Goal: Task Accomplishment & Management: Complete application form

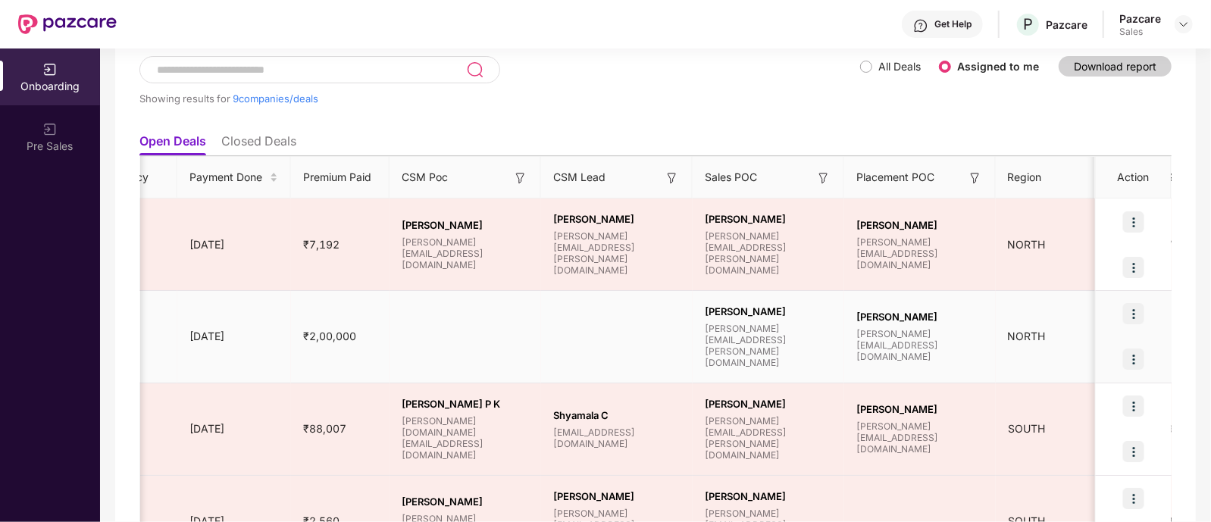
scroll to position [0, 1185]
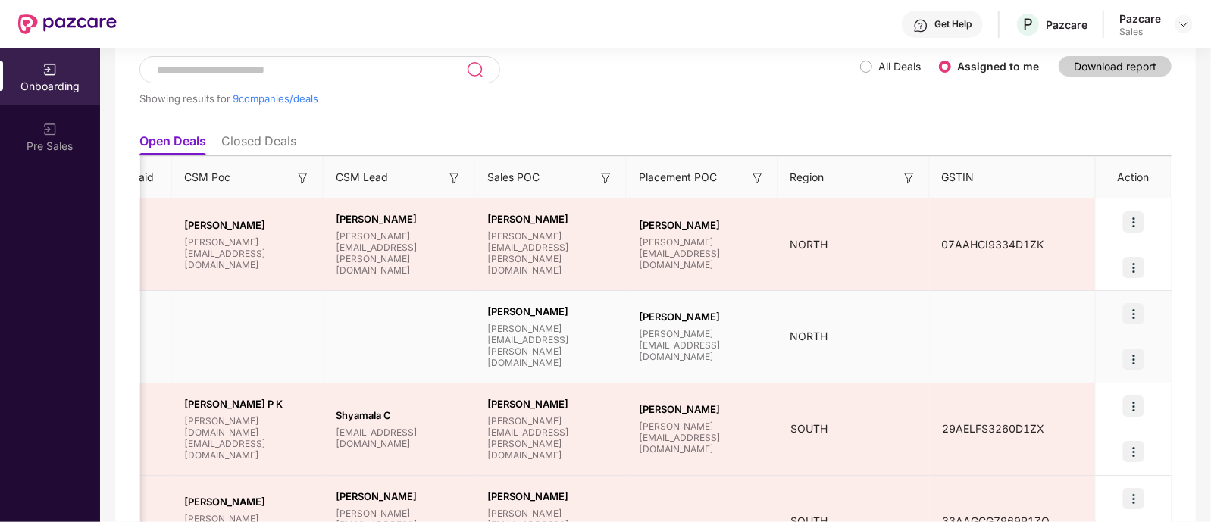
click at [1130, 366] on img at bounding box center [1133, 359] width 21 height 21
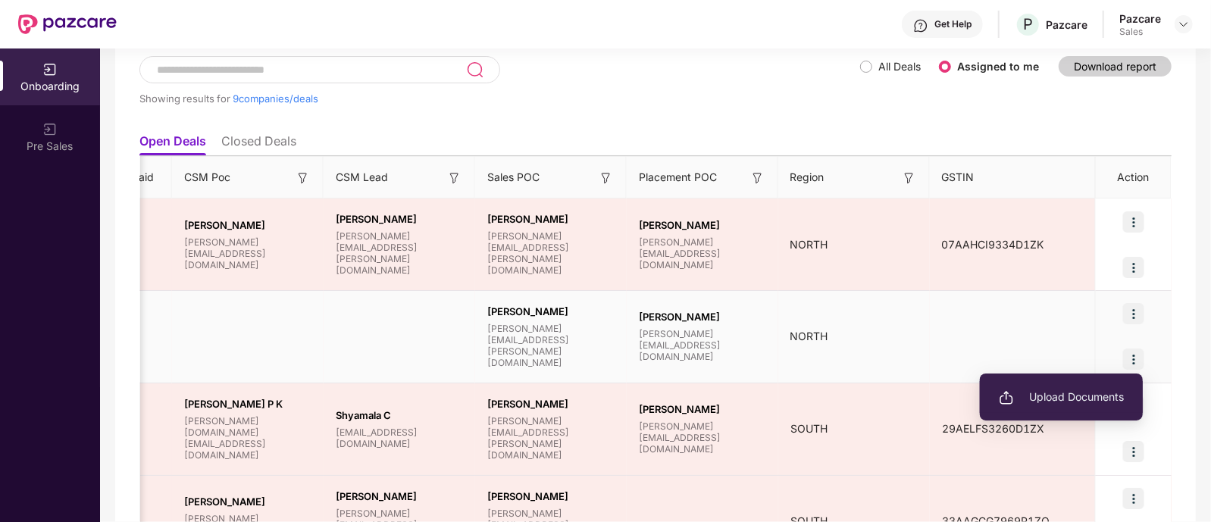
click at [1054, 396] on span "Upload Documents" at bounding box center [1061, 397] width 125 height 17
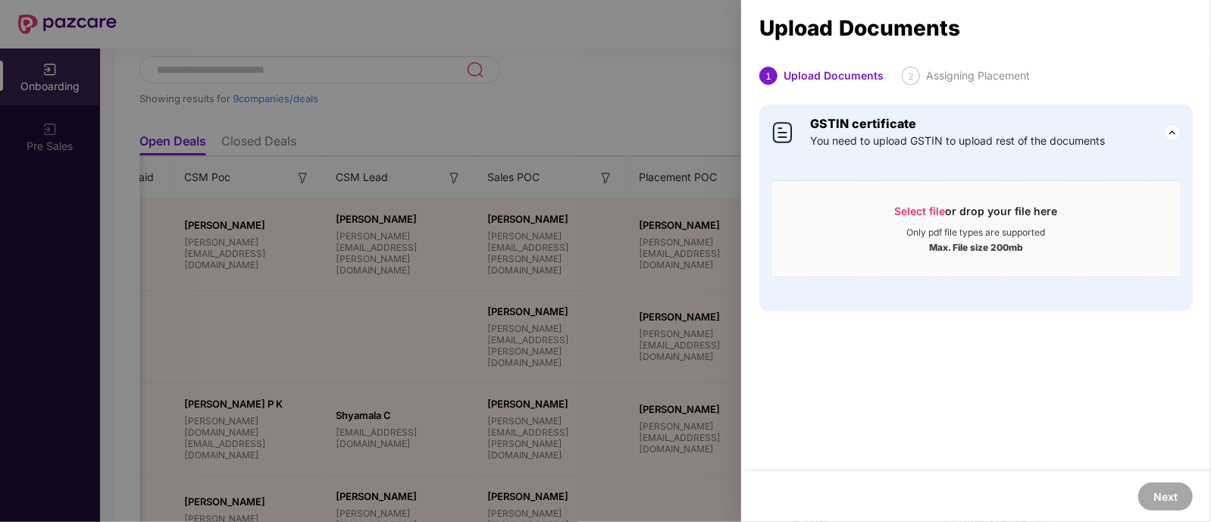
click at [674, 86] on div at bounding box center [605, 261] width 1211 height 522
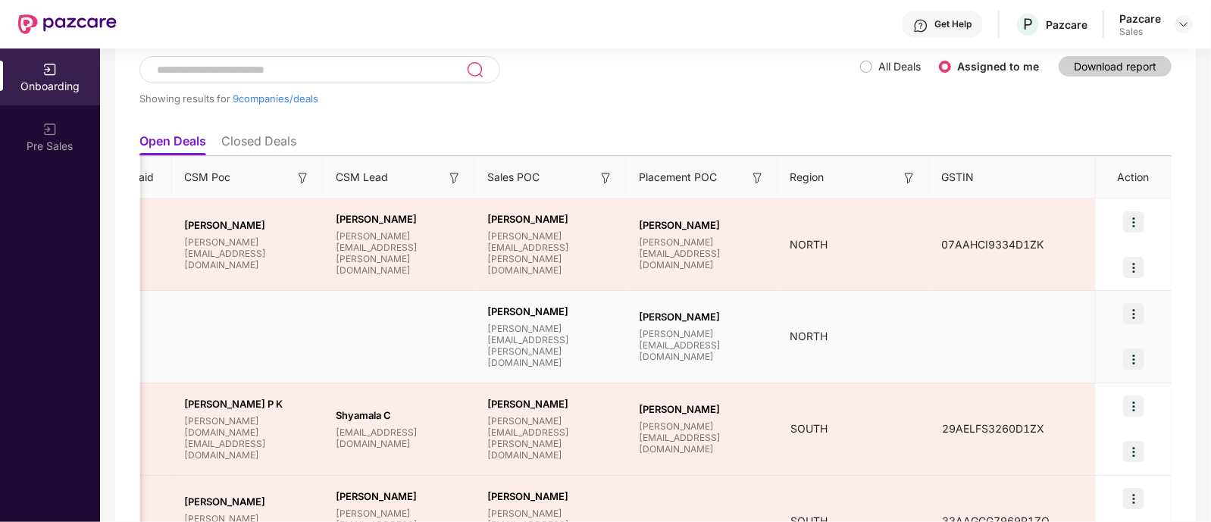
scroll to position [0, 0]
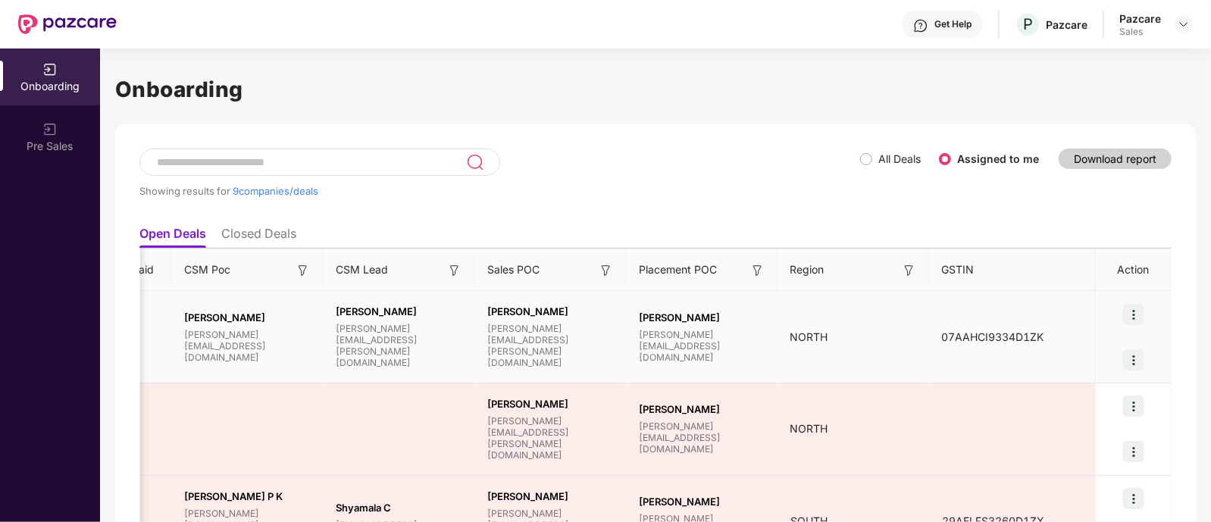
click at [1133, 361] on img at bounding box center [1133, 359] width 21 height 21
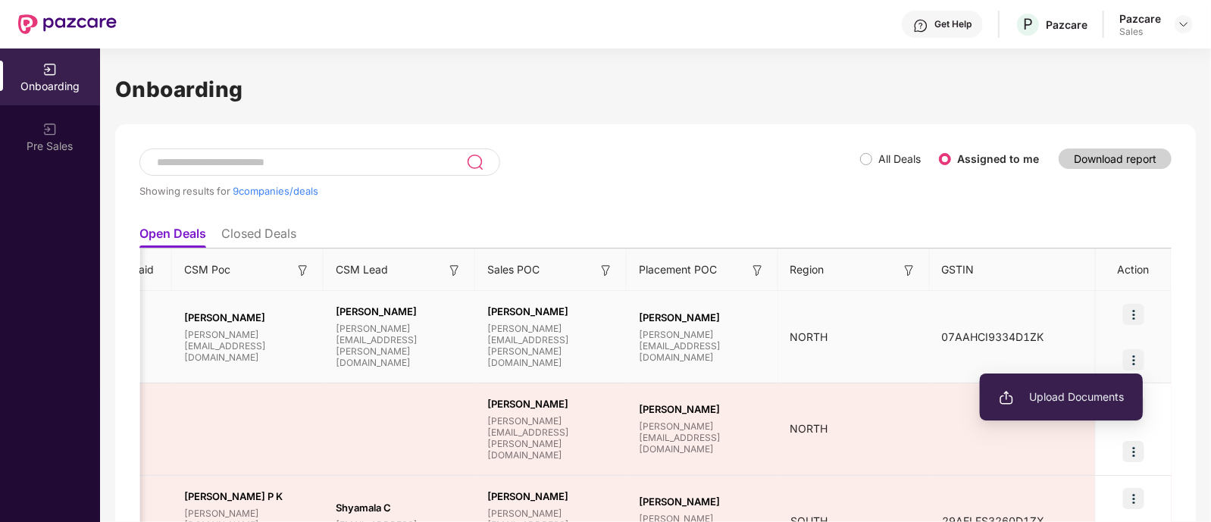
click at [1083, 397] on span "Upload Documents" at bounding box center [1061, 397] width 125 height 17
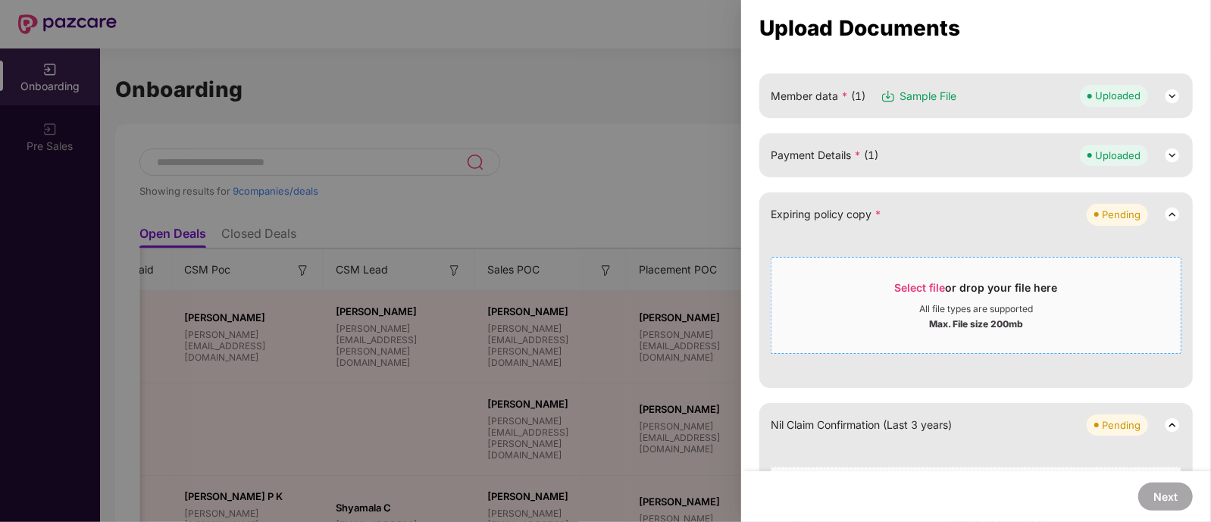
scroll to position [350, 0]
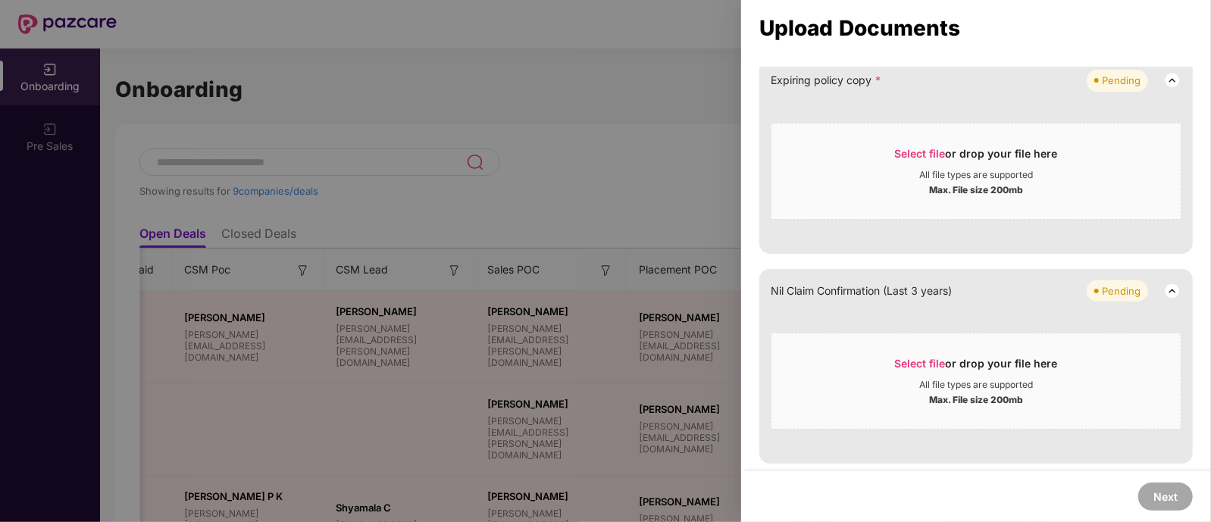
click at [671, 174] on div at bounding box center [605, 261] width 1211 height 522
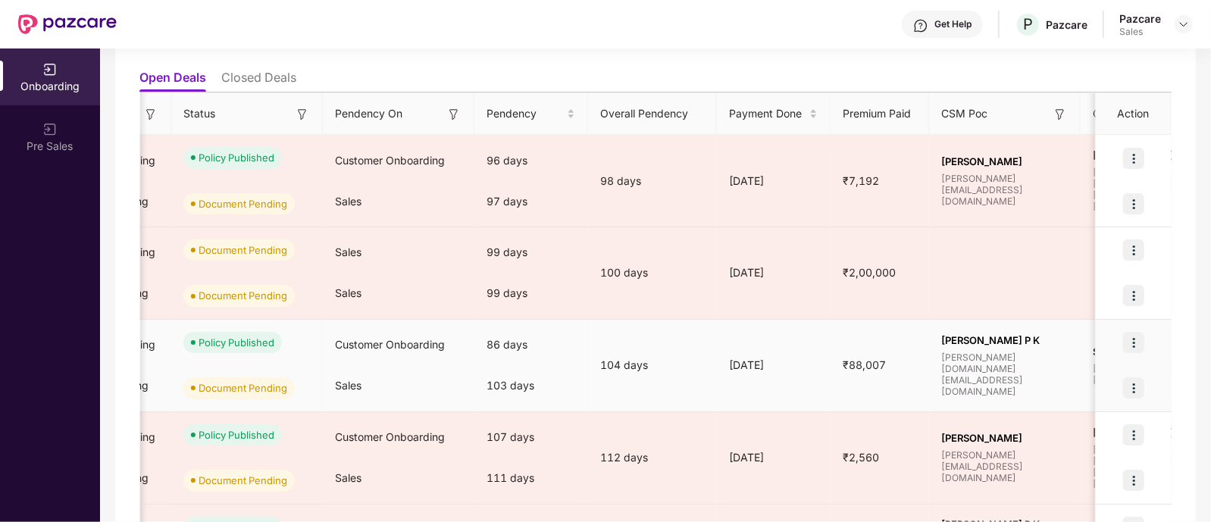
scroll to position [0, 428]
drag, startPoint x: 564, startPoint y: 397, endPoint x: 582, endPoint y: 396, distance: 18.3
click at [582, 396] on div "103 days" at bounding box center [531, 385] width 114 height 41
click at [1133, 340] on img at bounding box center [1133, 342] width 21 height 21
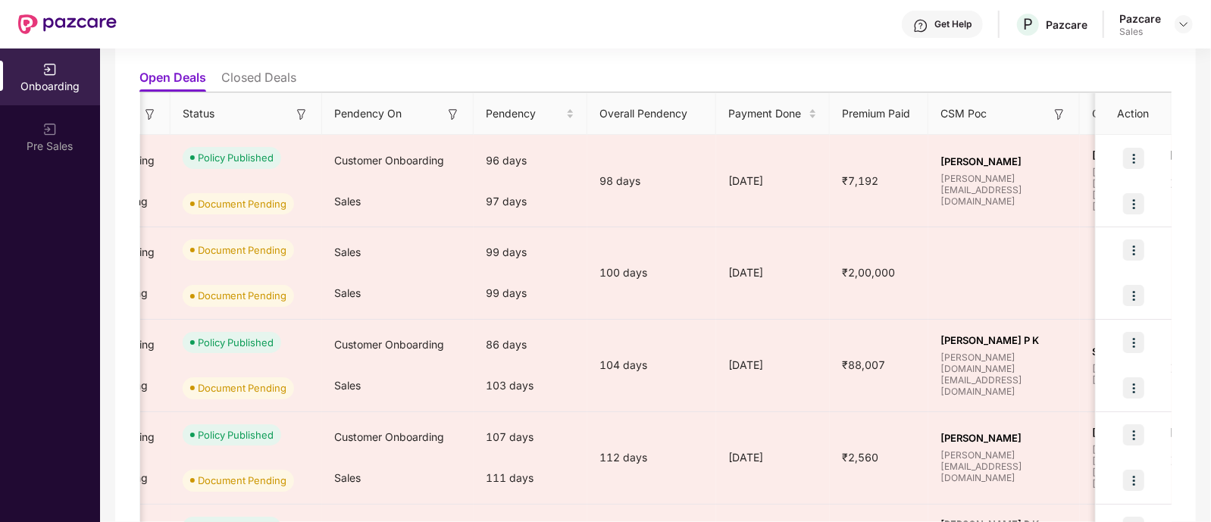
click at [1195, 368] on div "Showing results for 9 companies/deals All Deals Assigned to me Download report …" at bounding box center [655, 495] width 1081 height 1054
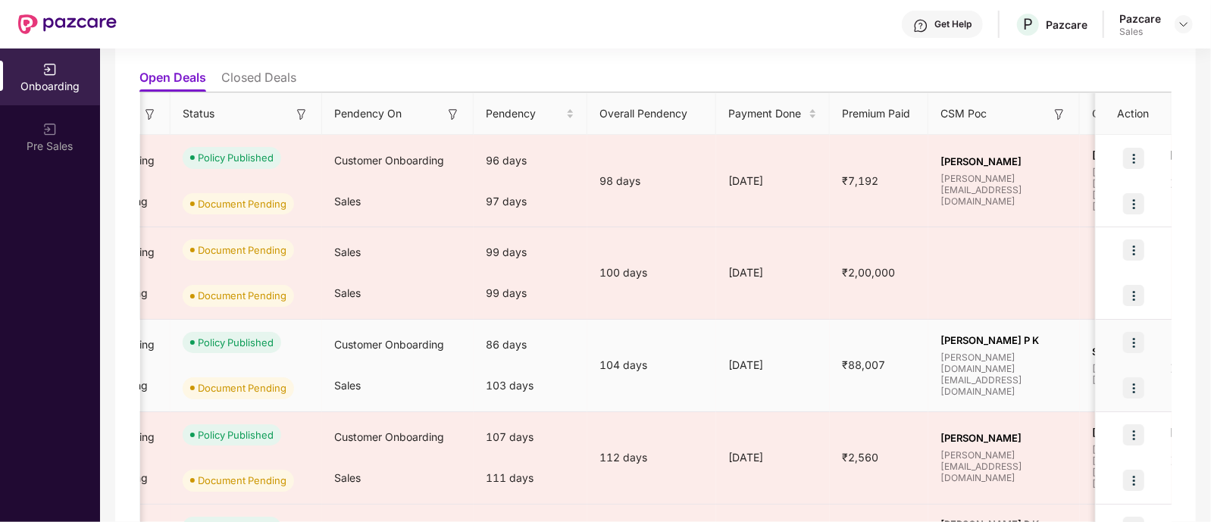
click at [1133, 382] on img at bounding box center [1133, 388] width 21 height 21
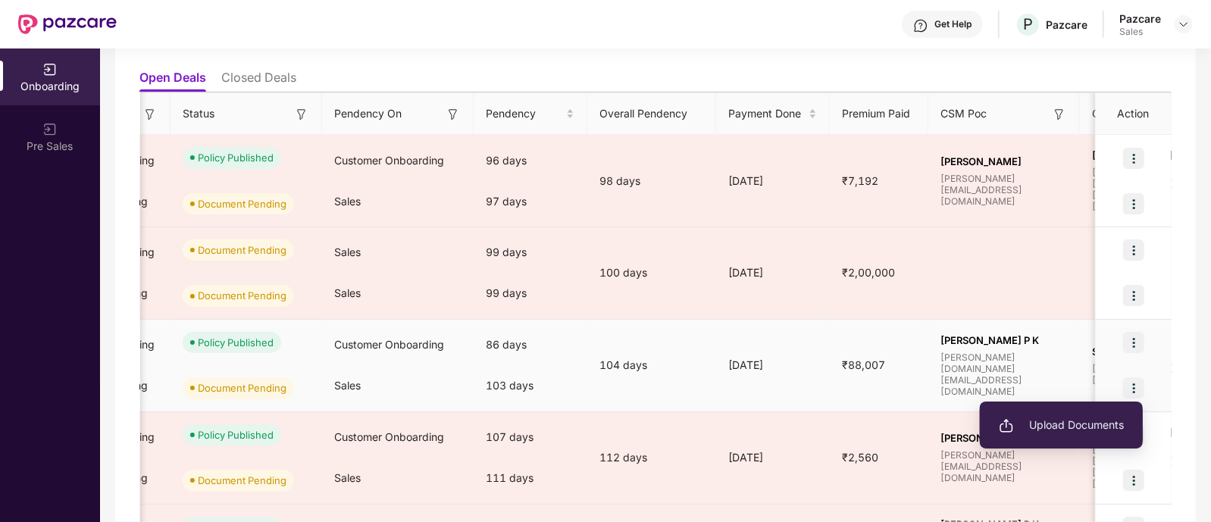
click at [1069, 428] on span "Upload Documents" at bounding box center [1061, 425] width 125 height 17
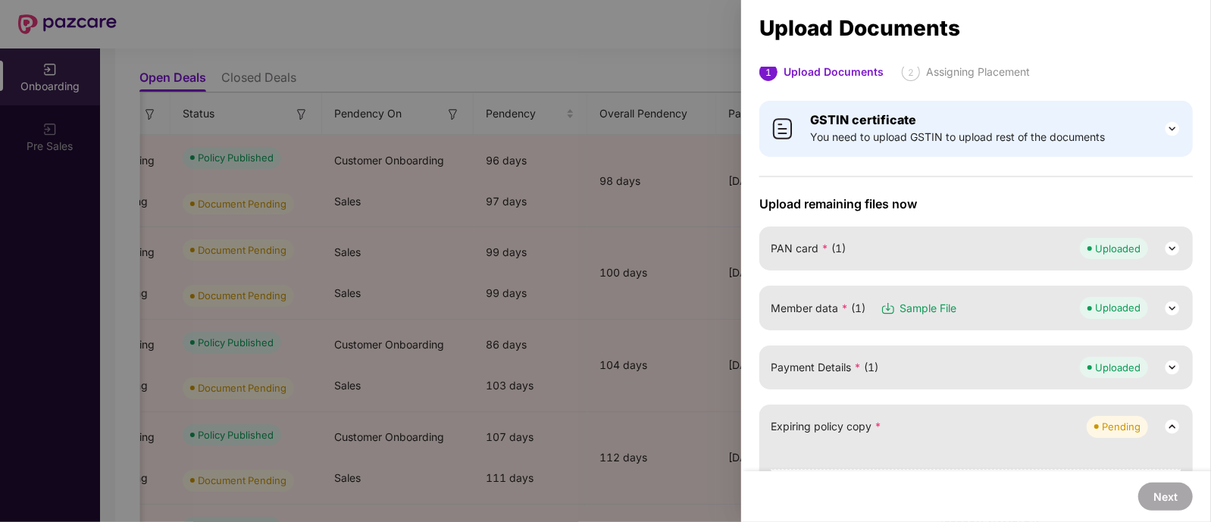
scroll to position [2, 0]
click at [716, 200] on div at bounding box center [605, 261] width 1211 height 522
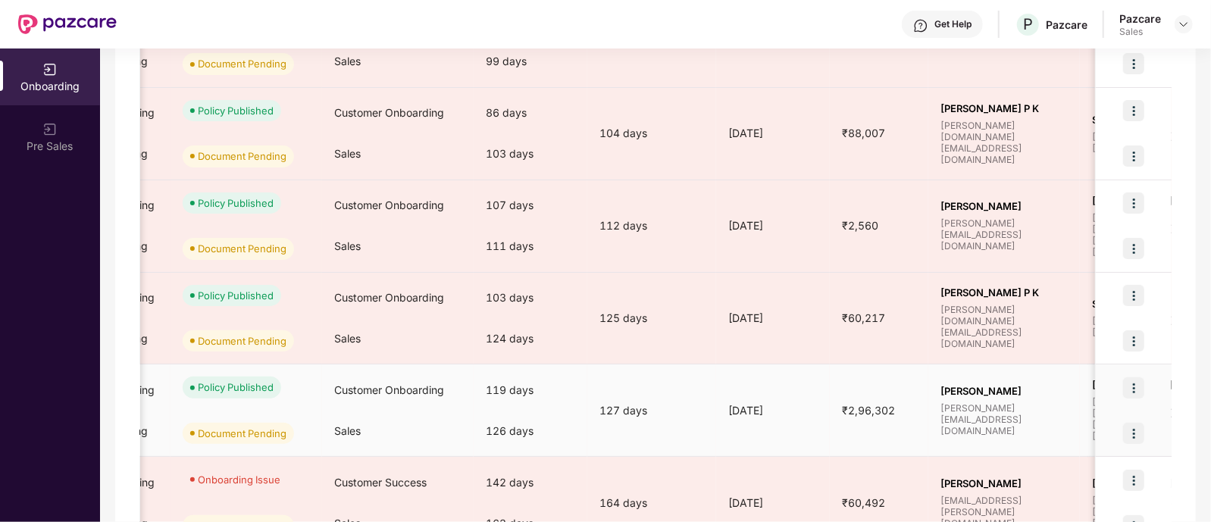
scroll to position [407, 0]
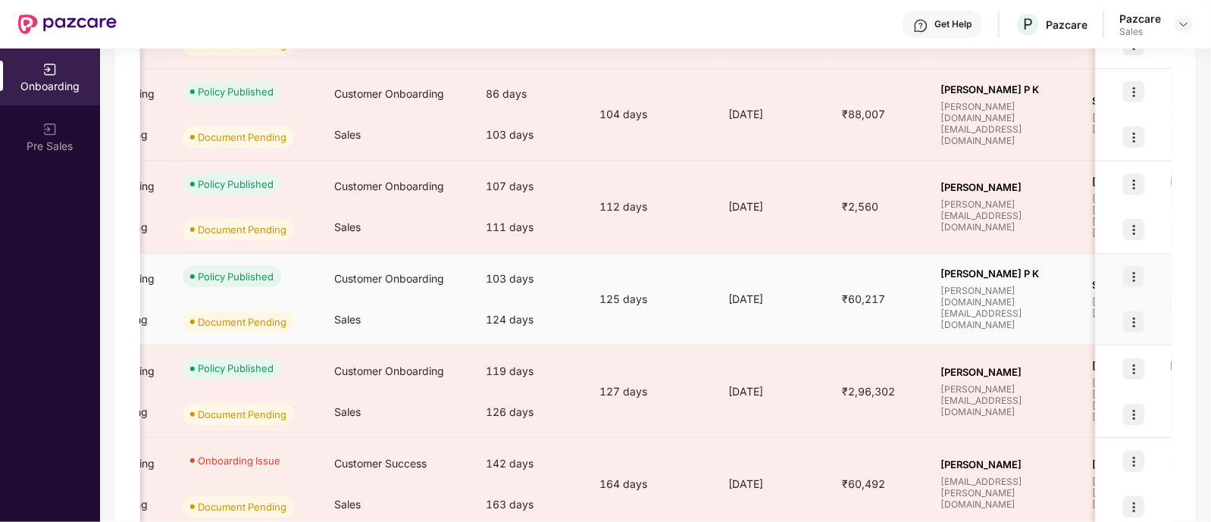
click at [1134, 324] on img at bounding box center [1133, 322] width 21 height 21
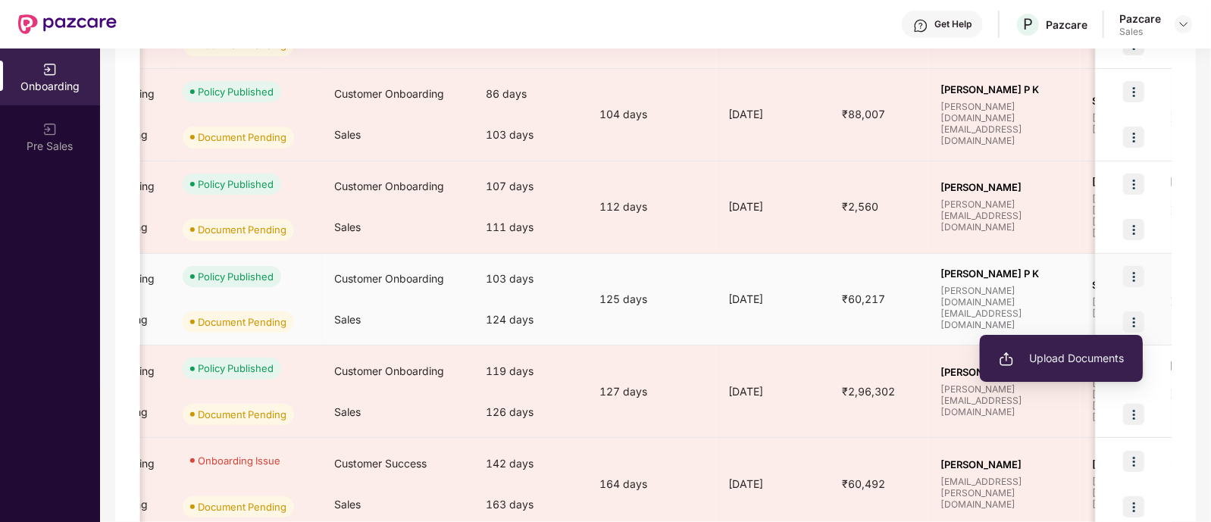
click at [1067, 359] on span "Upload Documents" at bounding box center [1061, 358] width 125 height 17
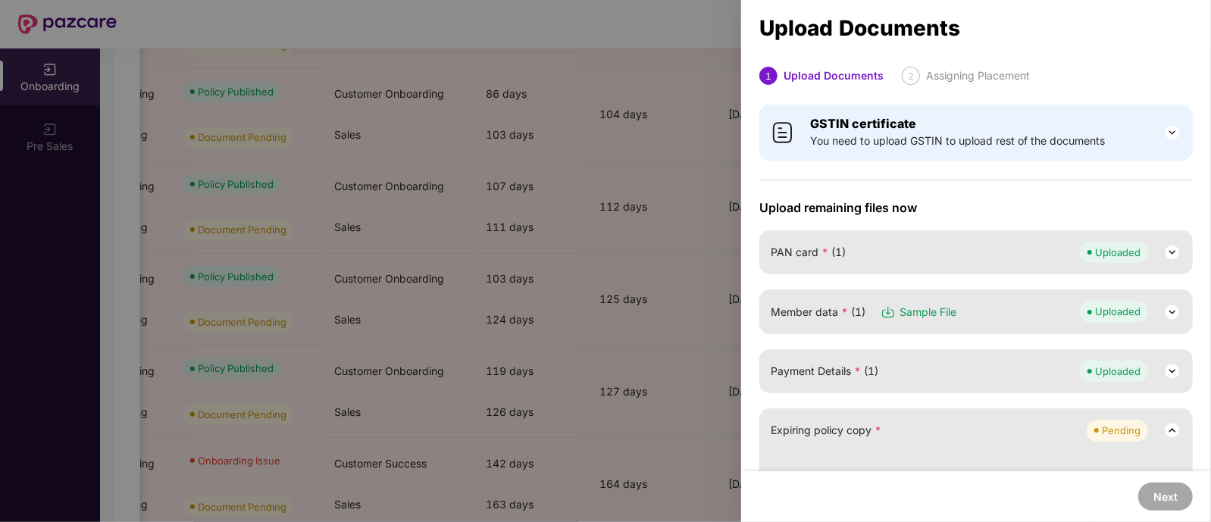
scroll to position [140, 0]
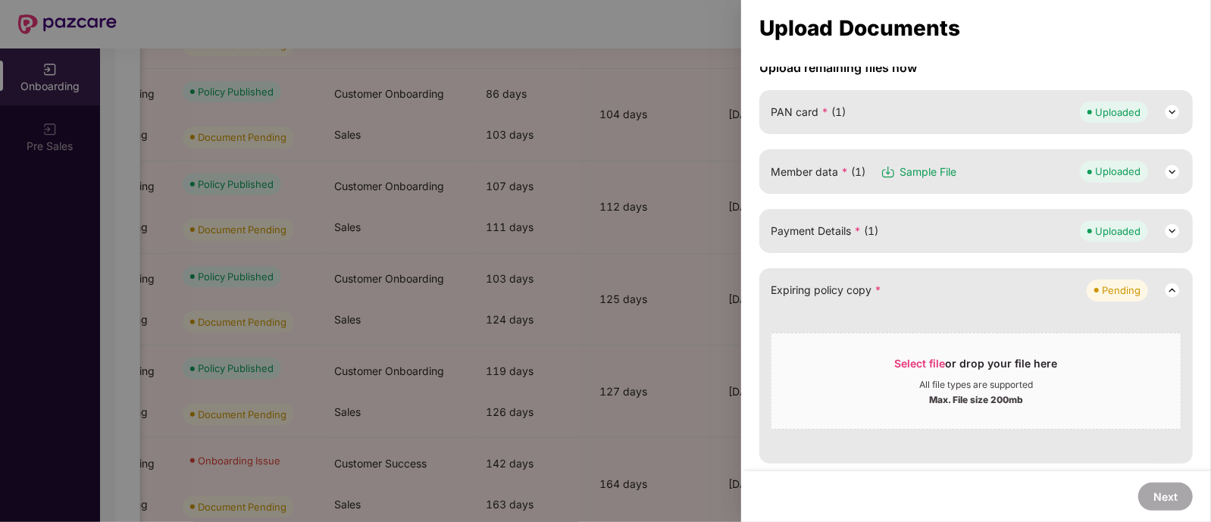
click at [700, 218] on div at bounding box center [605, 261] width 1211 height 522
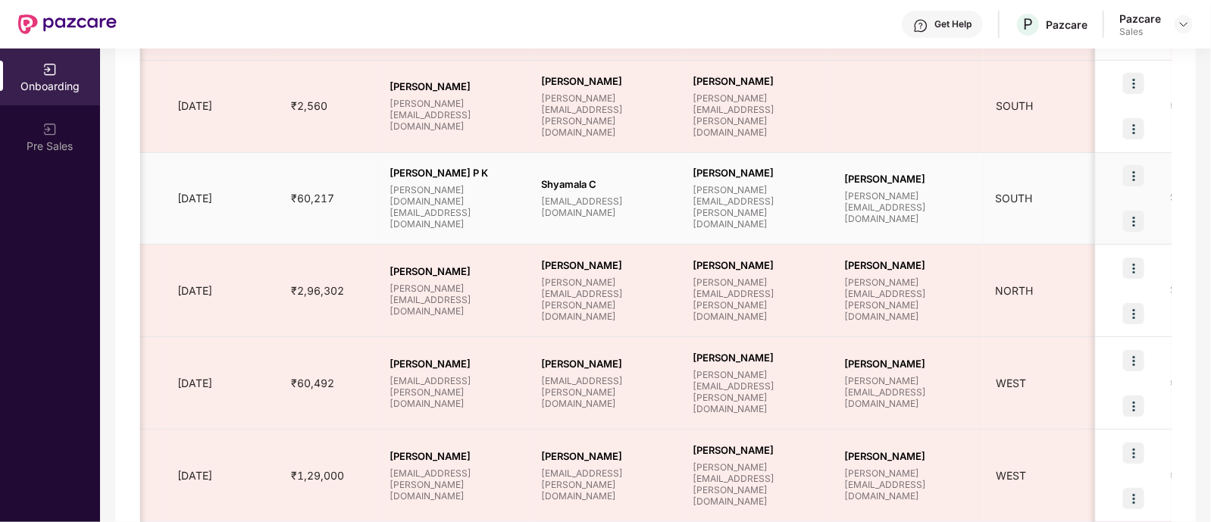
scroll to position [0, 1185]
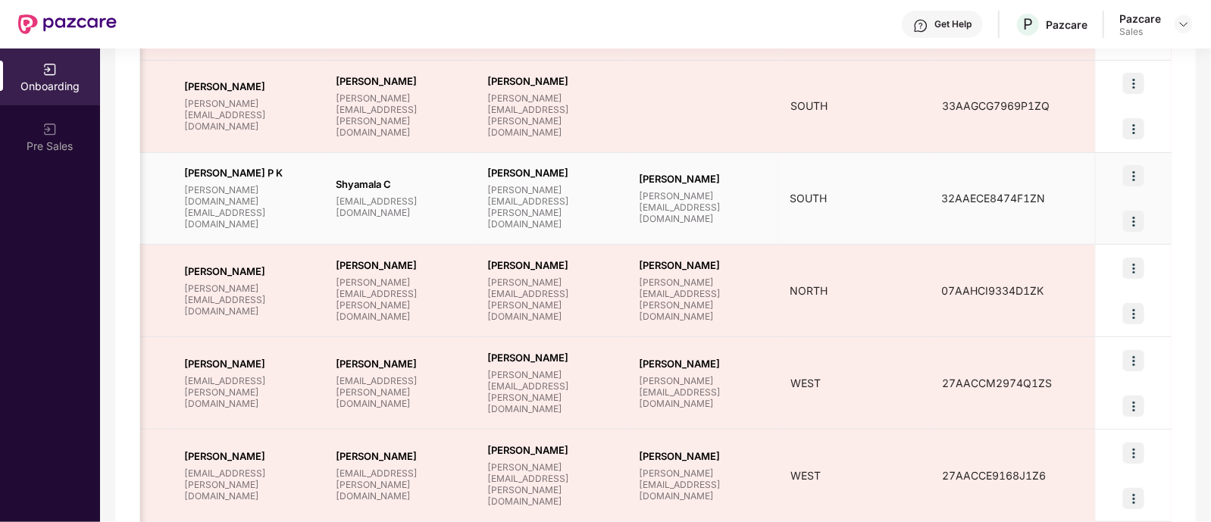
click at [1132, 216] on img at bounding box center [1133, 221] width 21 height 21
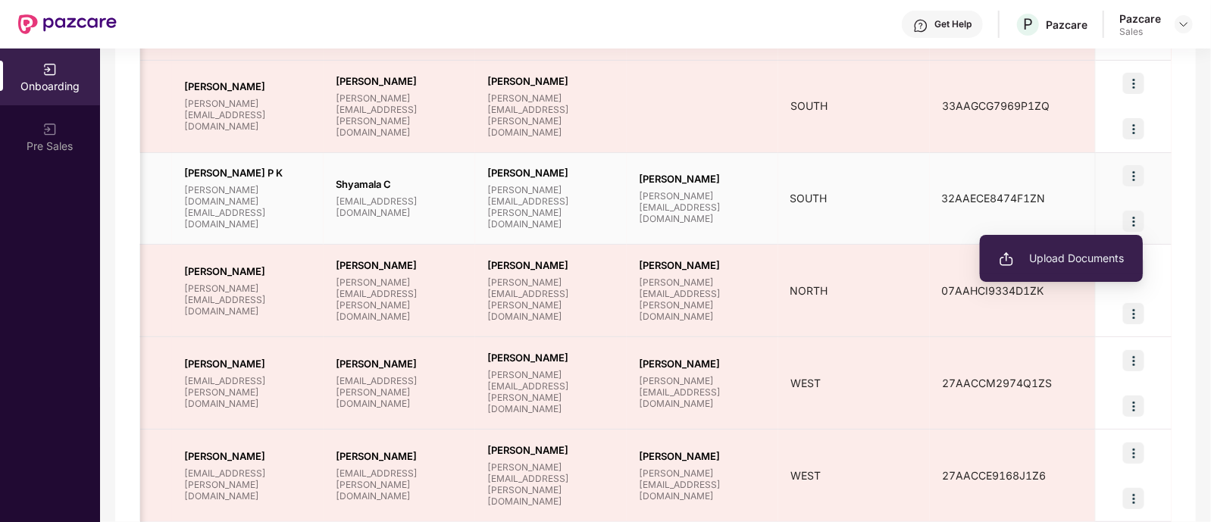
click at [1060, 252] on span "Upload Documents" at bounding box center [1061, 258] width 125 height 17
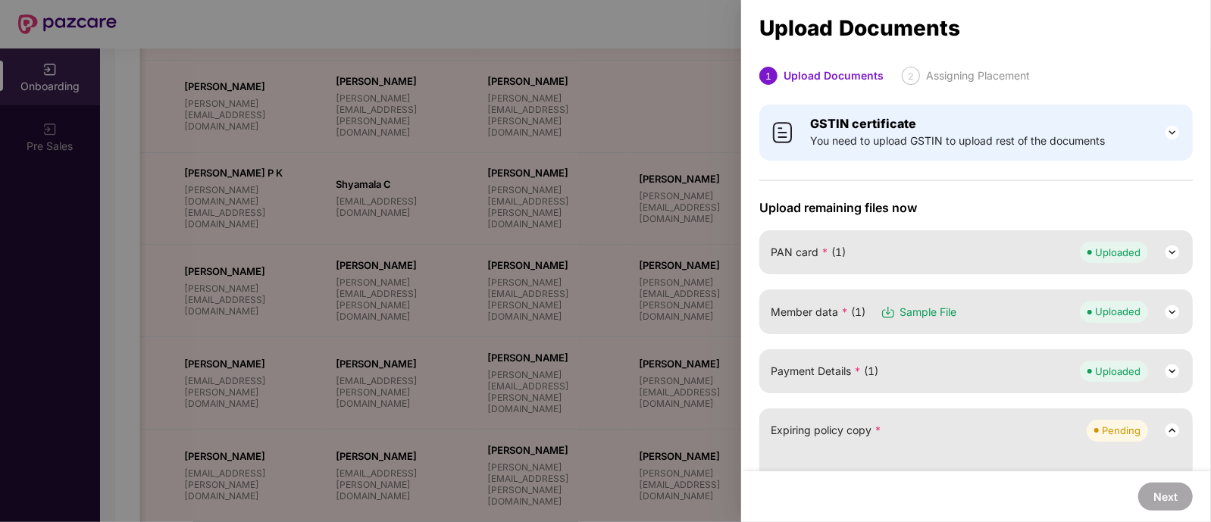
scroll to position [140, 0]
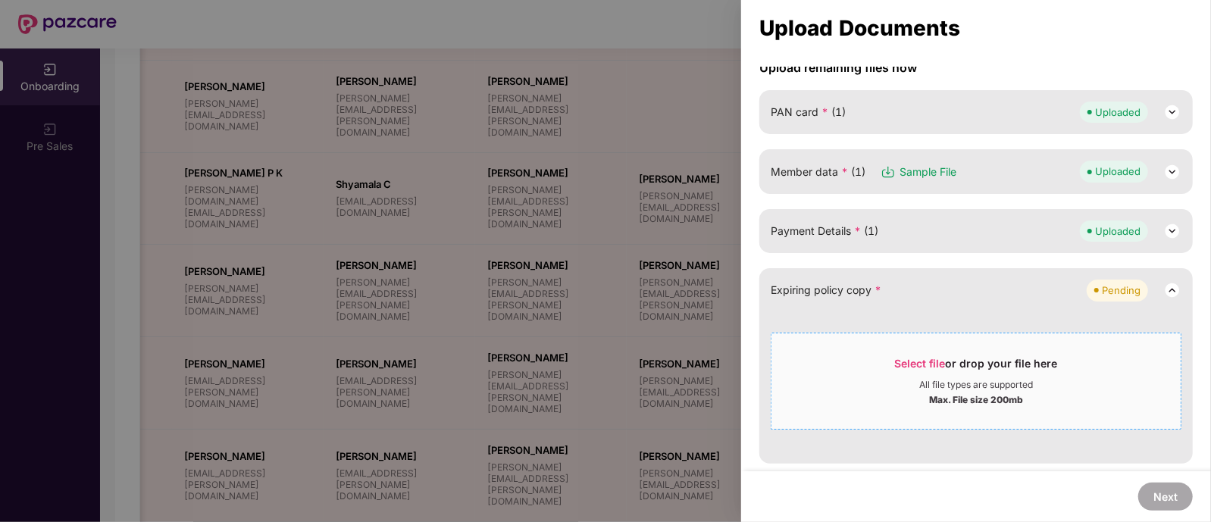
click at [948, 379] on div "All file types are supported" at bounding box center [977, 385] width 114 height 12
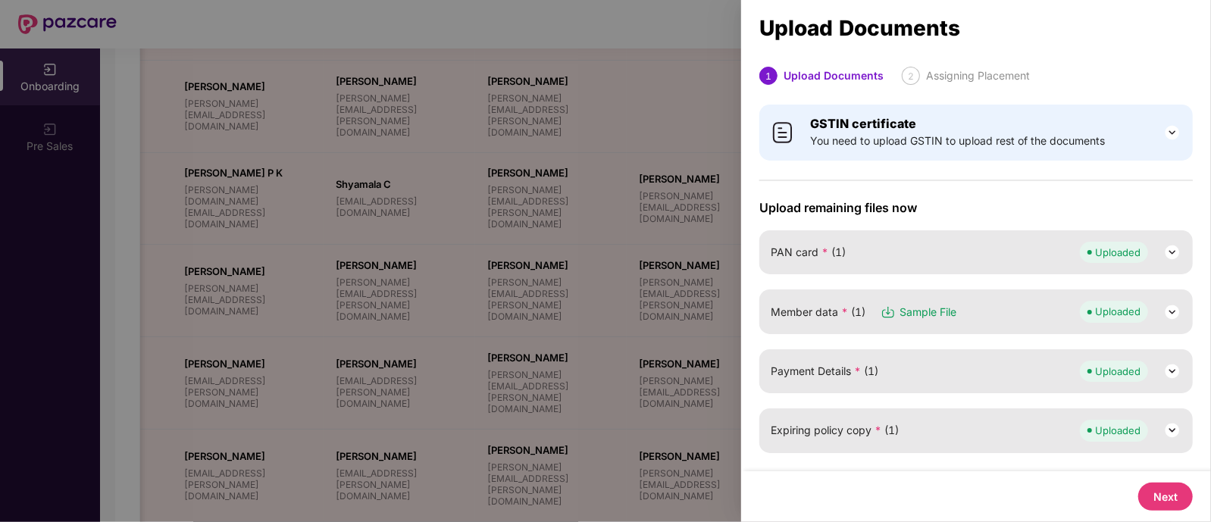
click at [1162, 498] on button "Next" at bounding box center [1166, 497] width 55 height 28
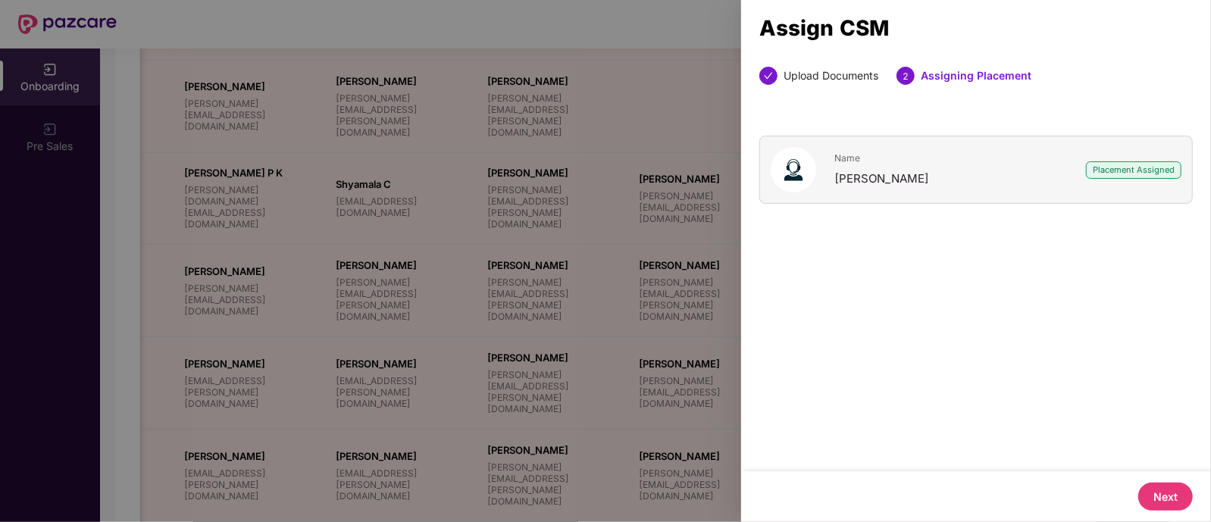
click at [1163, 490] on button "Next" at bounding box center [1166, 497] width 55 height 28
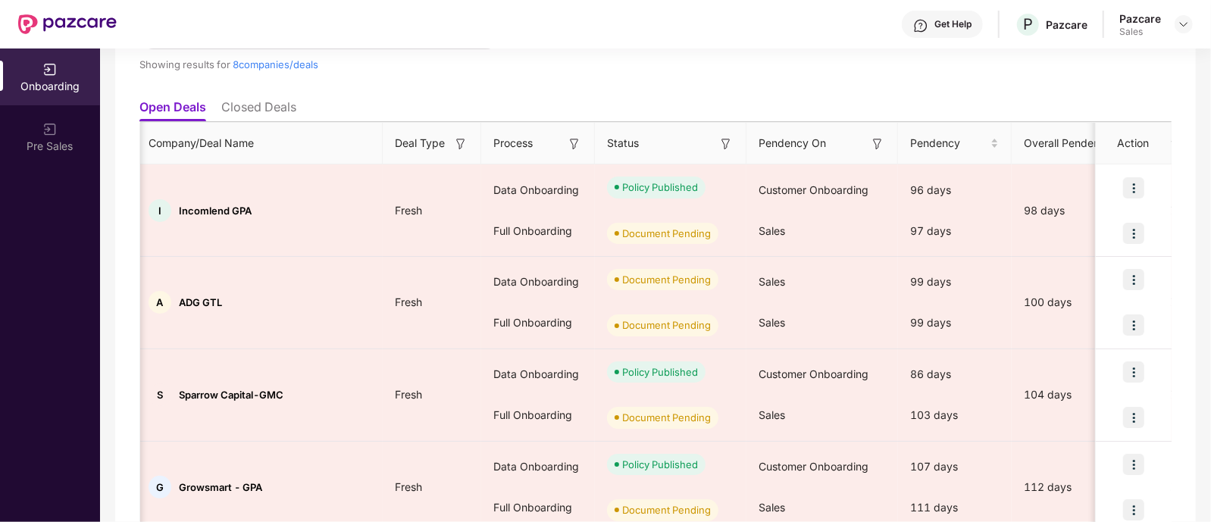
scroll to position [125, 0]
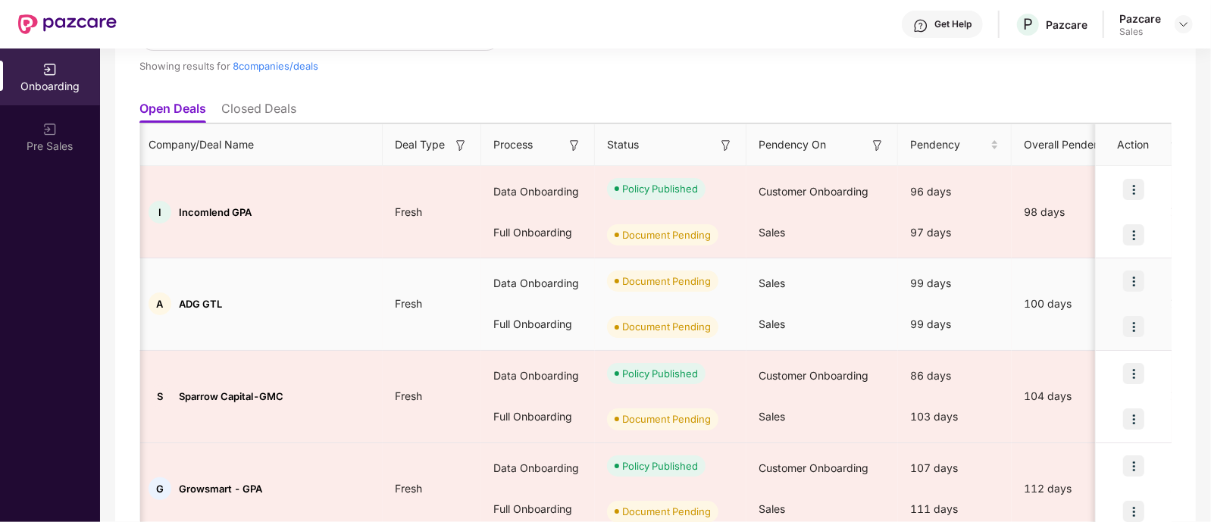
drag, startPoint x: 520, startPoint y: 336, endPoint x: 327, endPoint y: 257, distance: 208.8
click at [327, 259] on td "A ADG GTL" at bounding box center [259, 305] width 246 height 92
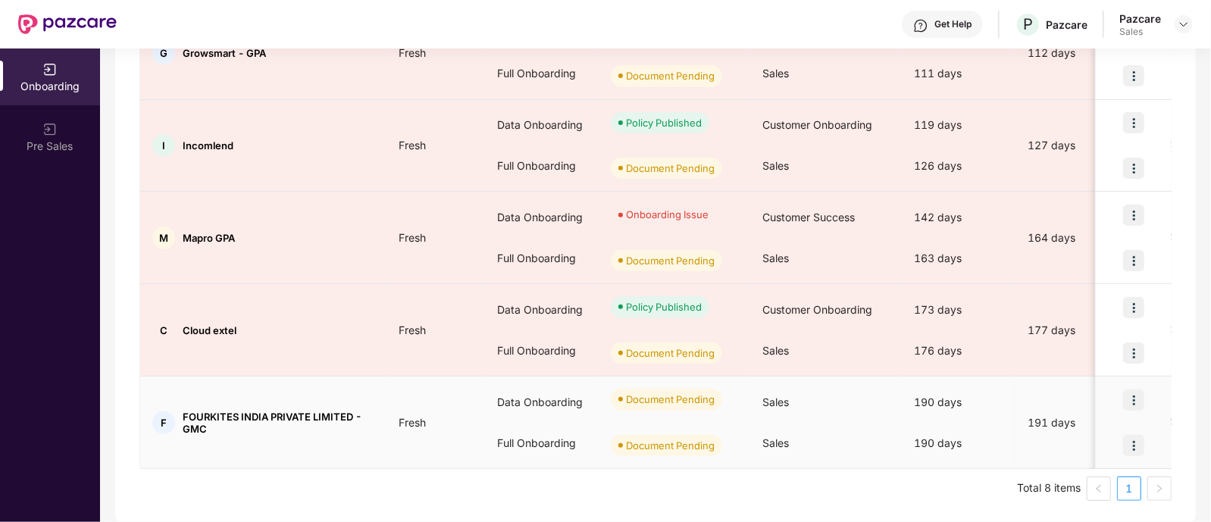
scroll to position [0, 0]
